Goal: Go to known website: Go to known website

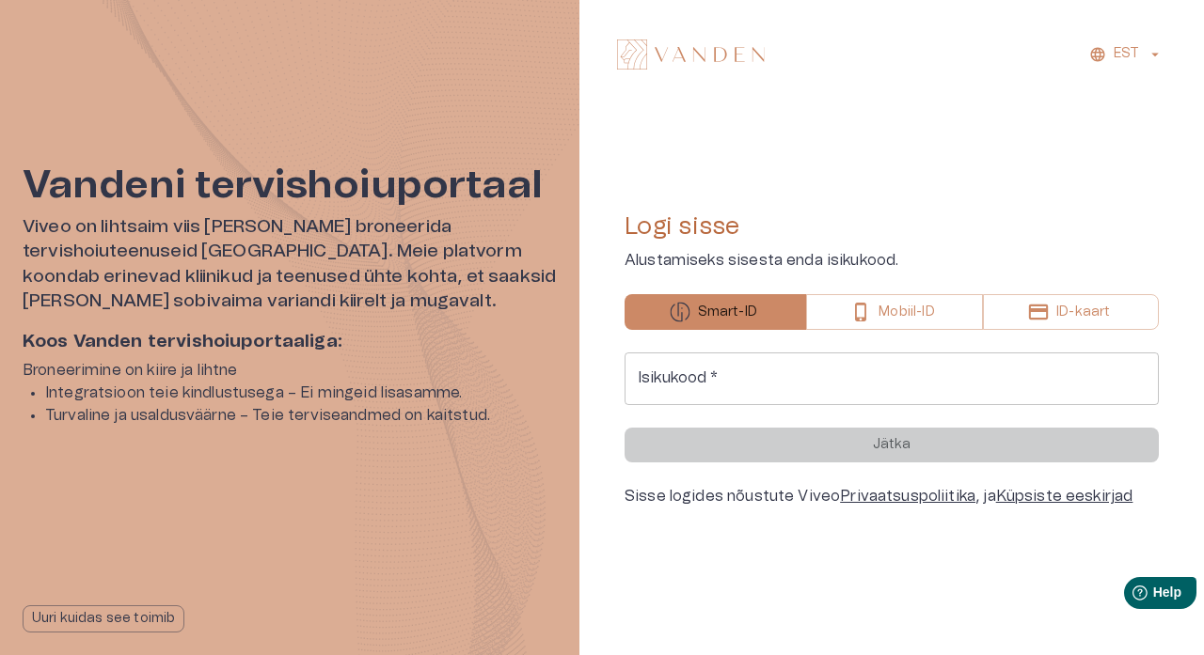
click at [672, 53] on img at bounding box center [691, 54] width 148 height 30
click at [681, 59] on img at bounding box center [691, 54] width 148 height 30
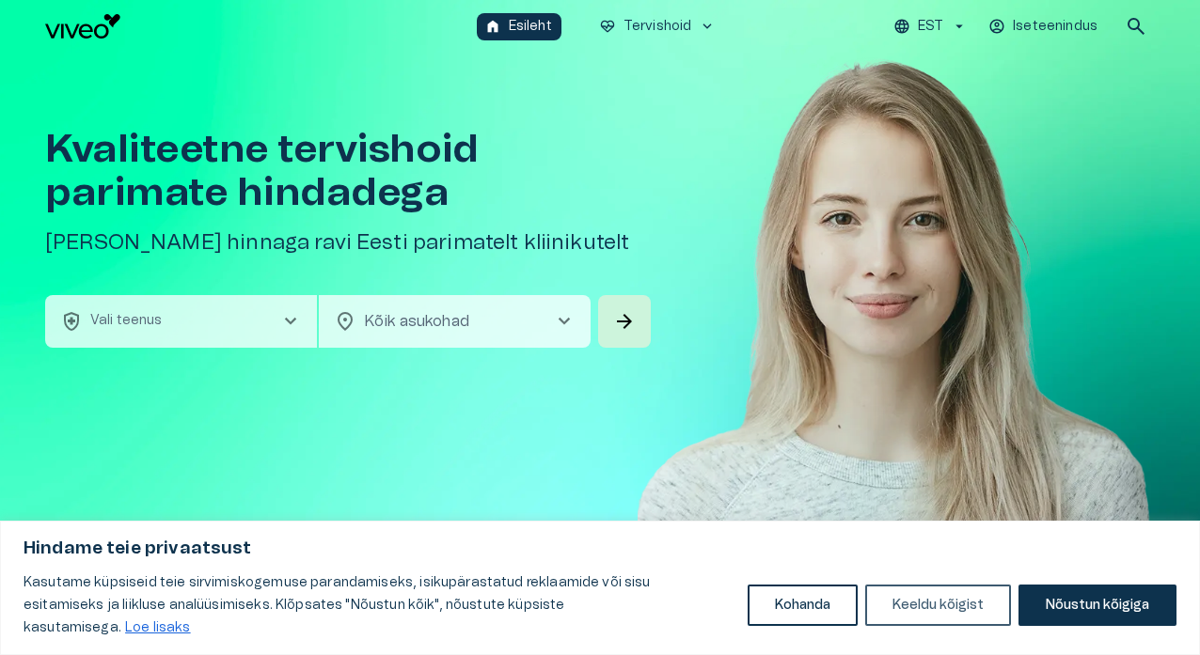
click at [967, 623] on button "Keeldu kõigist" at bounding box center [938, 605] width 146 height 41
